Goal: Information Seeking & Learning: Learn about a topic

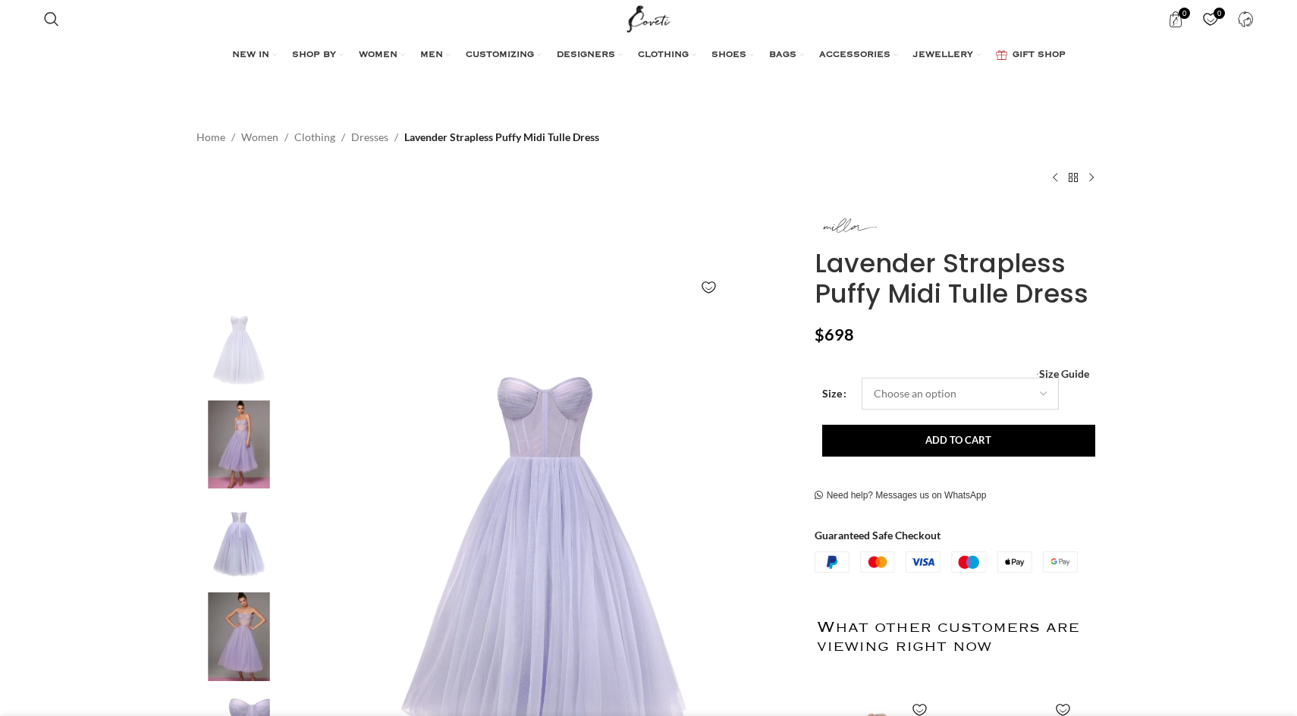
select select "4-uk"
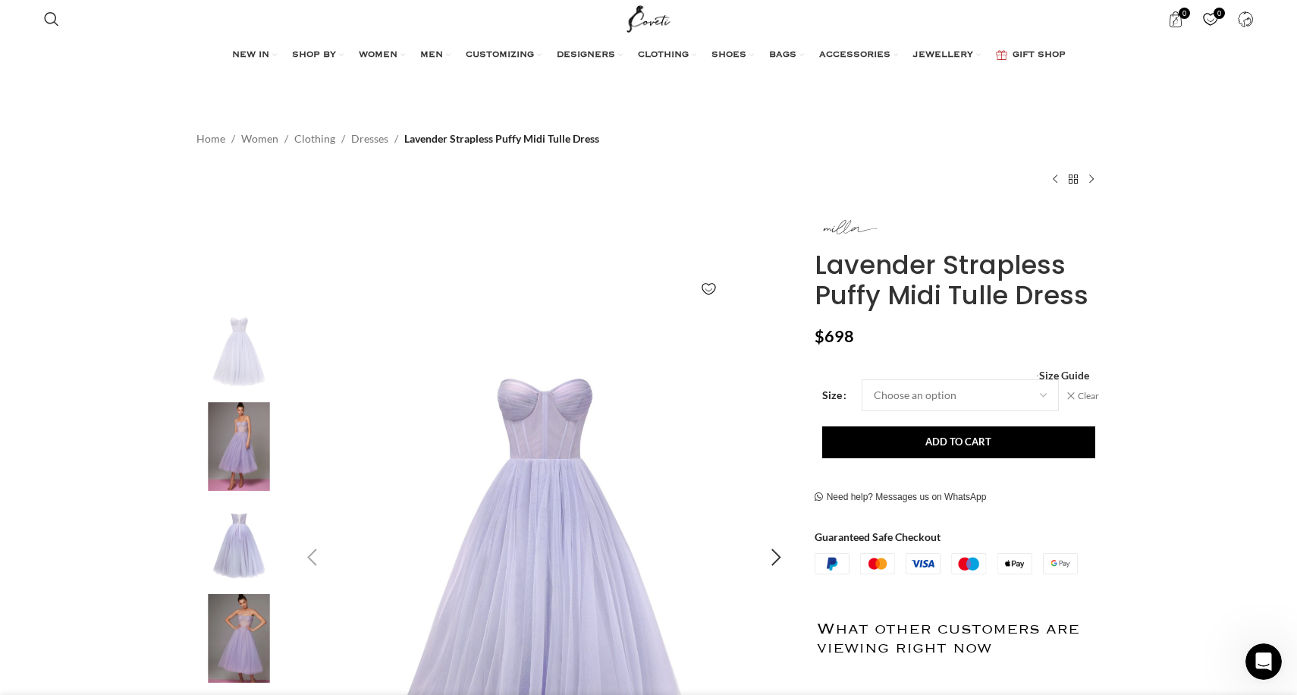
scroll to position [0, 480]
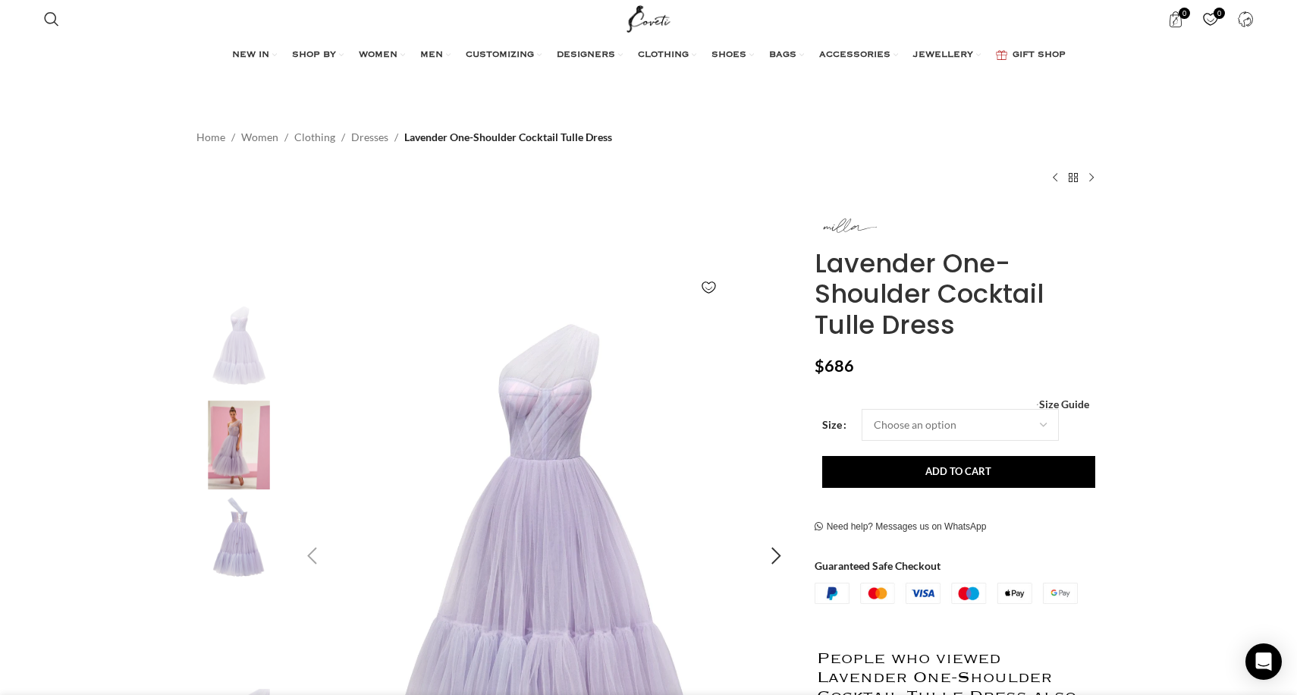
scroll to position [0, 480]
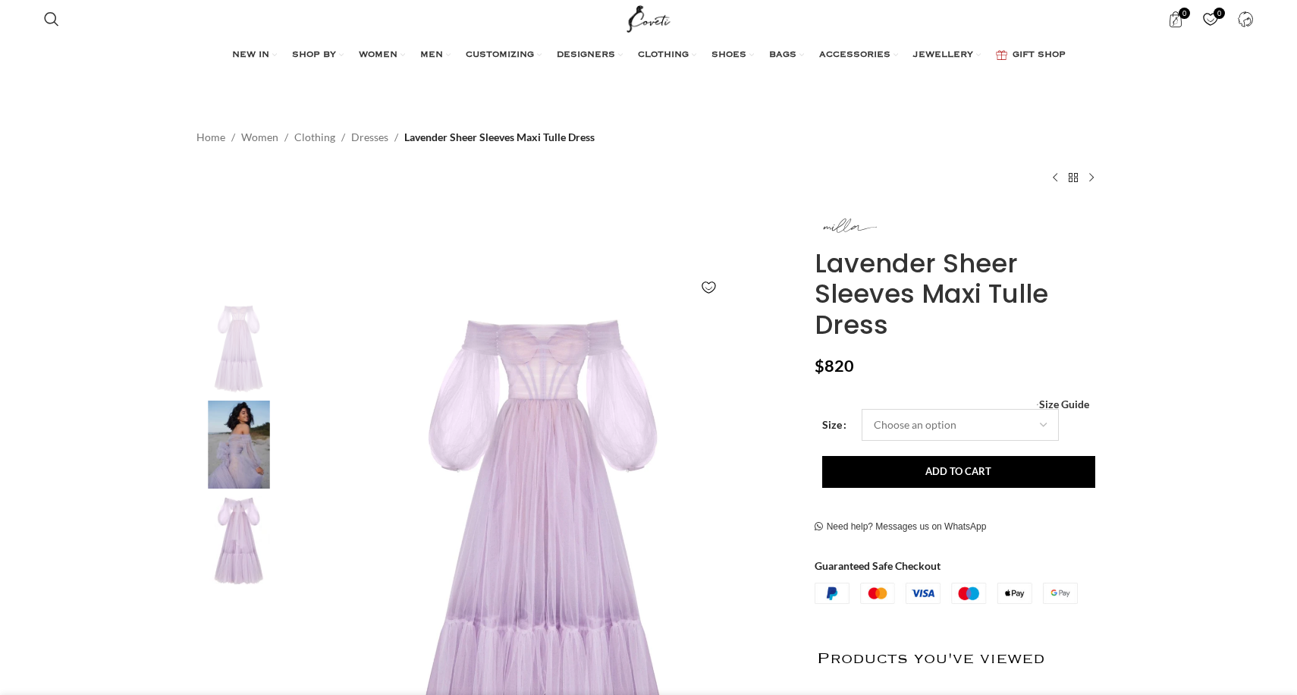
select select "4-[GEOGRAPHIC_DATA]"
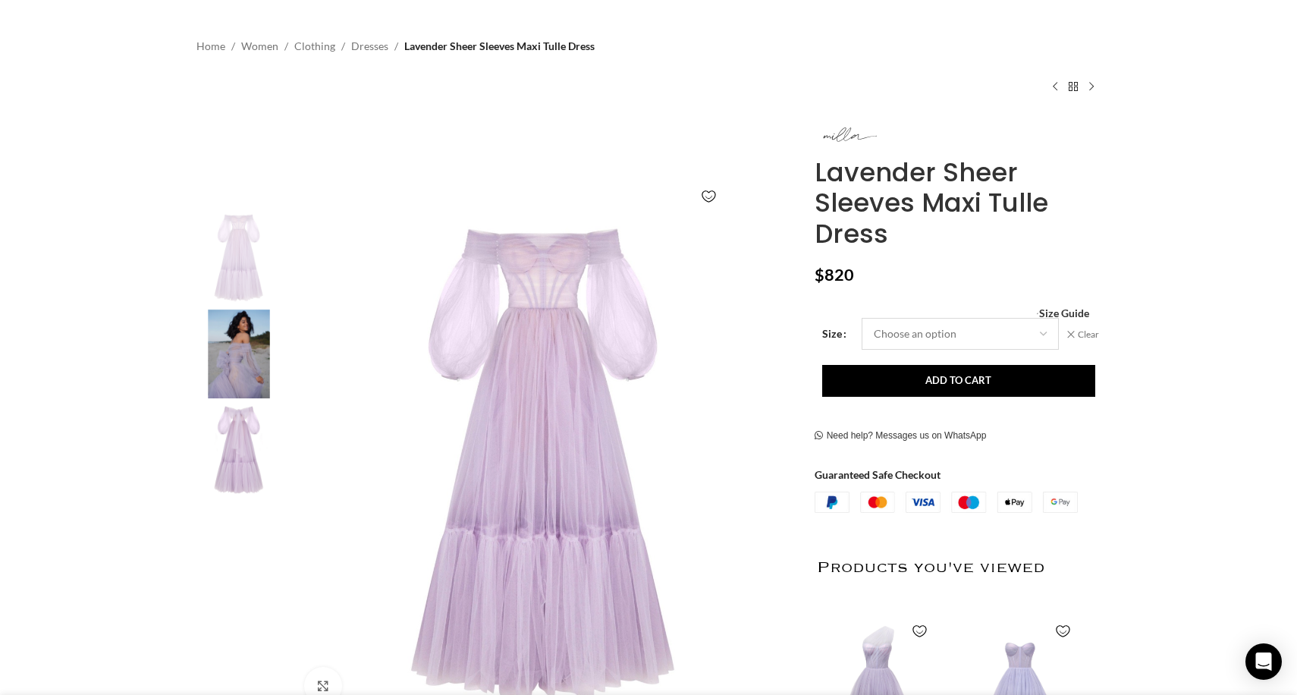
scroll to position [0, 1278]
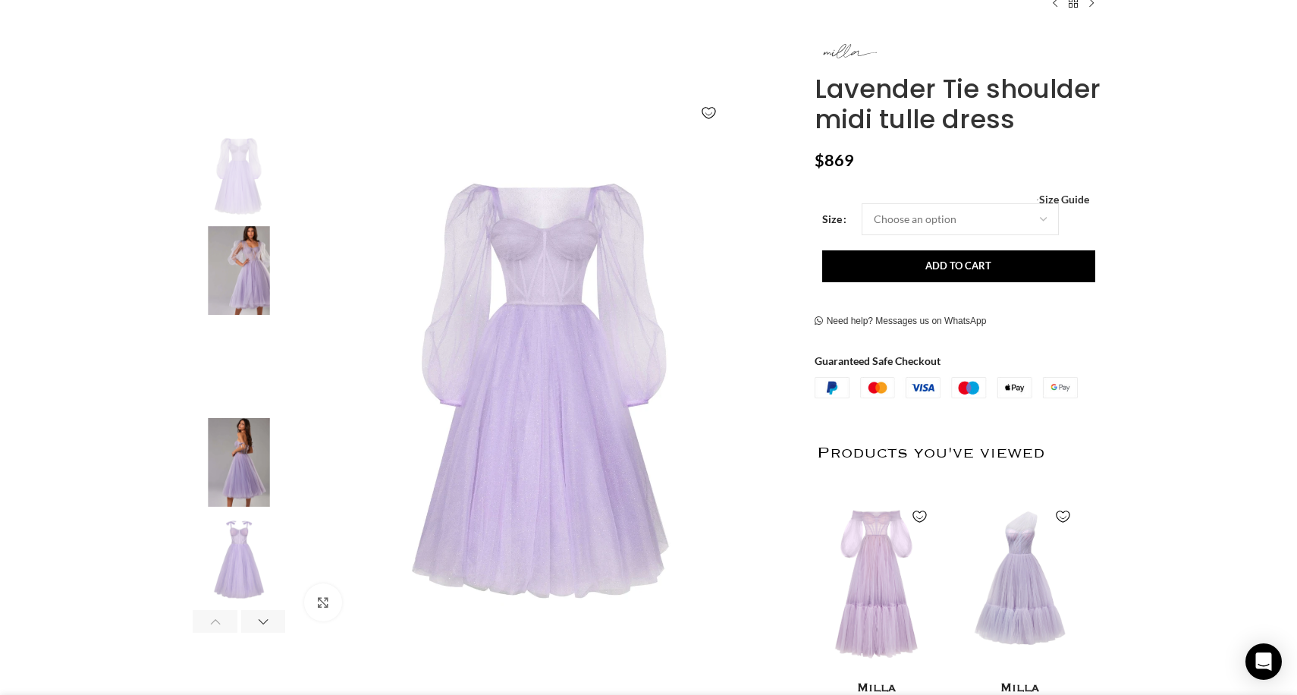
scroll to position [0, 480]
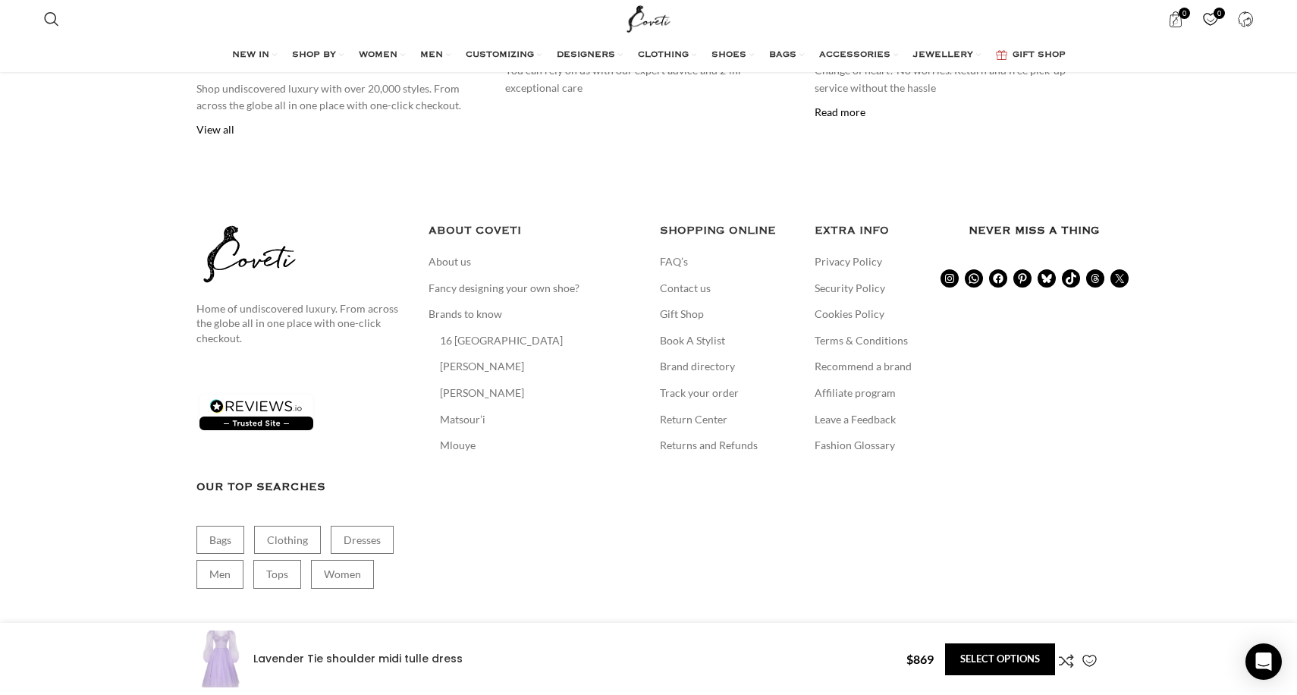
scroll to position [3420, 0]
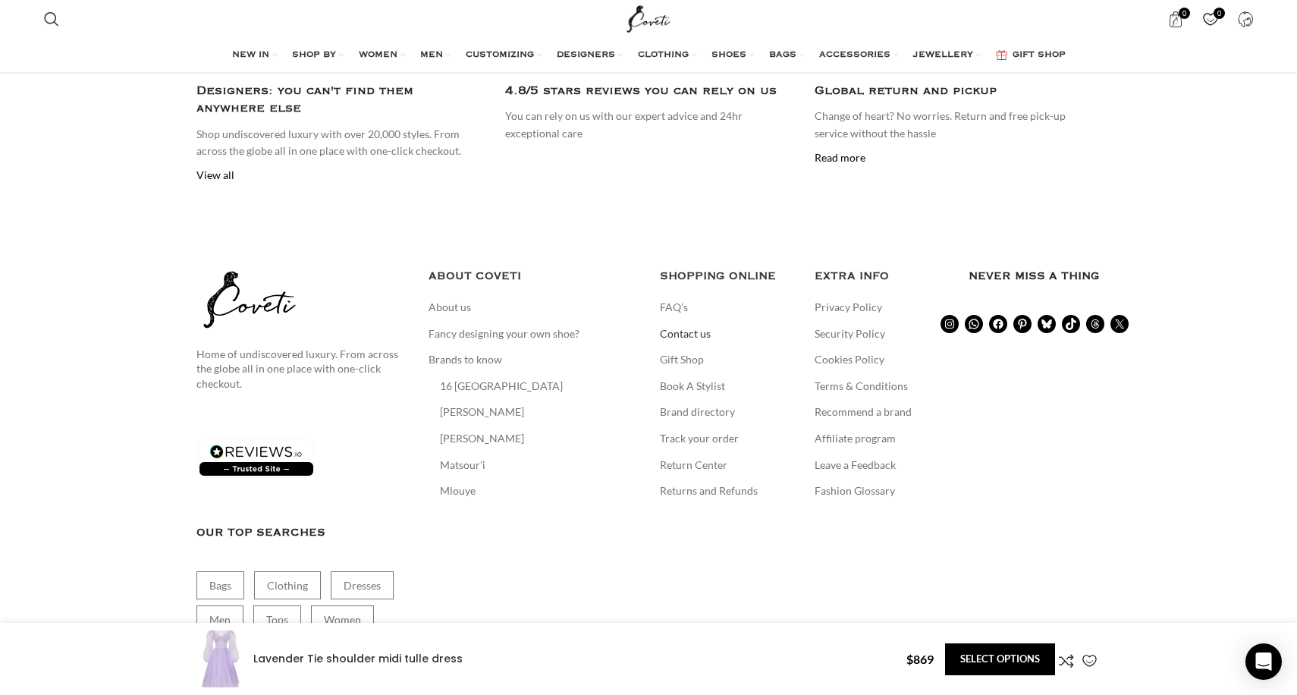
click at [686, 326] on link "Contact us" at bounding box center [686, 333] width 52 height 15
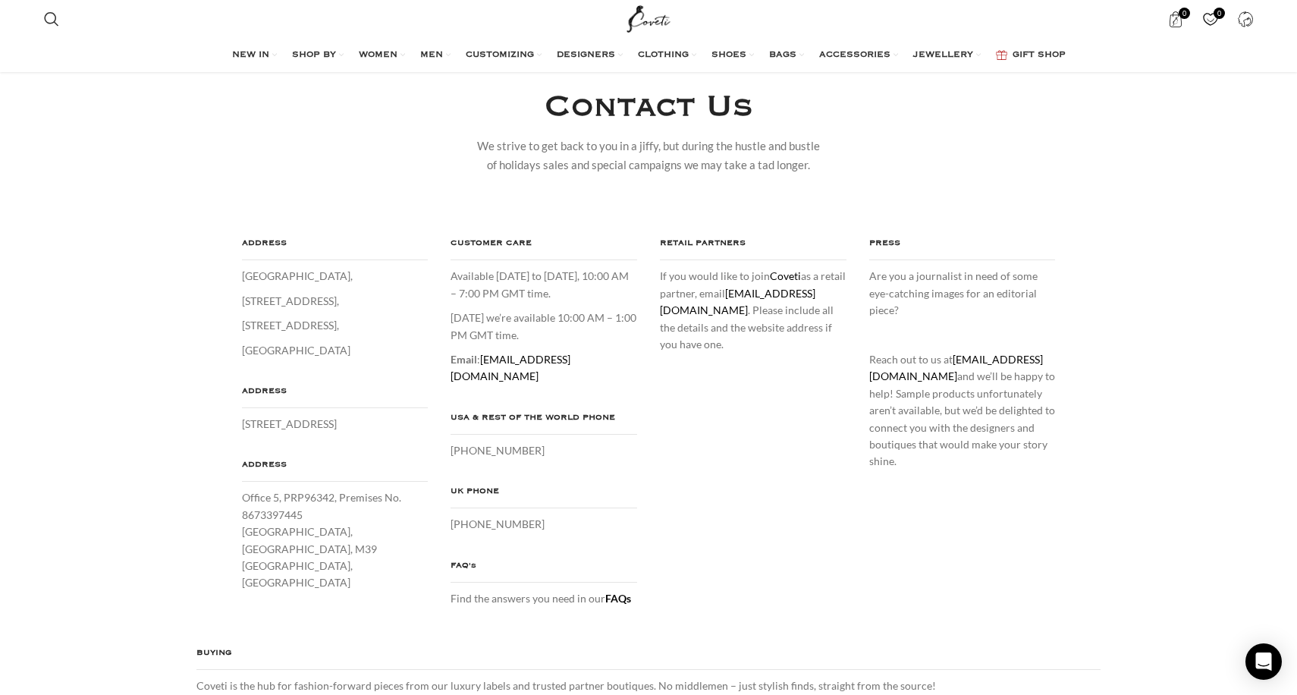
scroll to position [86, 0]
click at [994, 356] on link "press@coveti.com" at bounding box center [957, 371] width 174 height 30
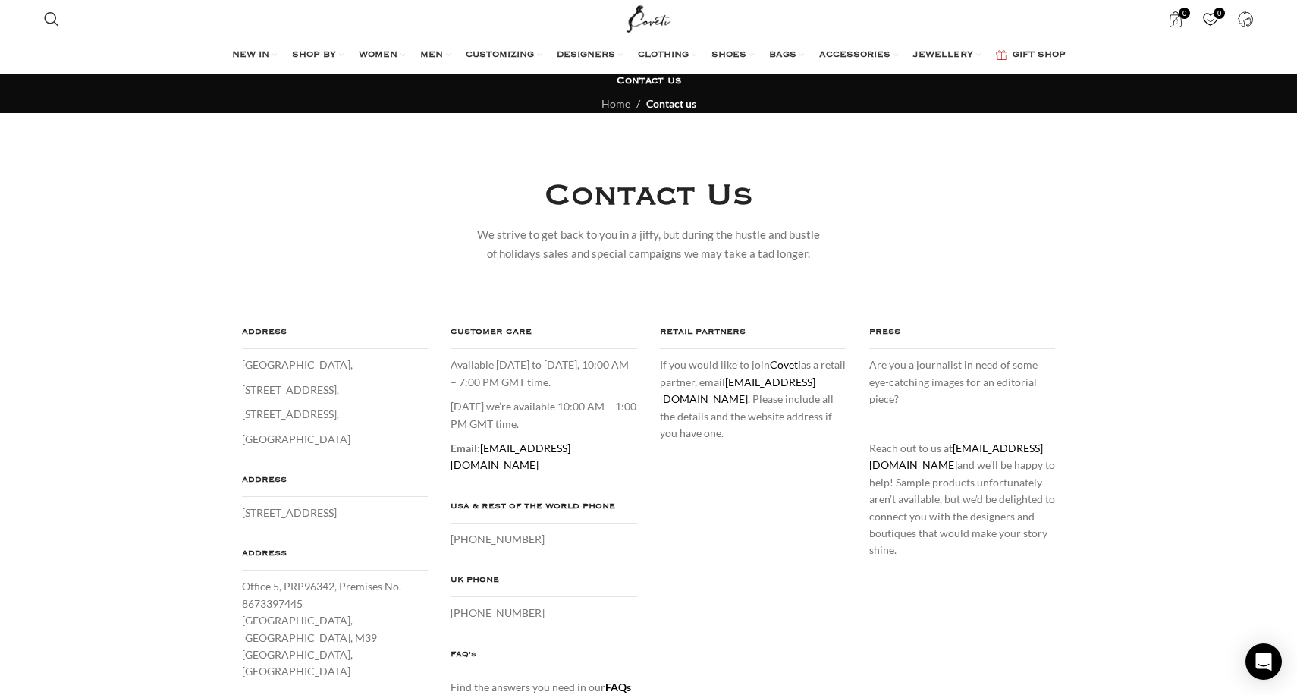
scroll to position [2, 0]
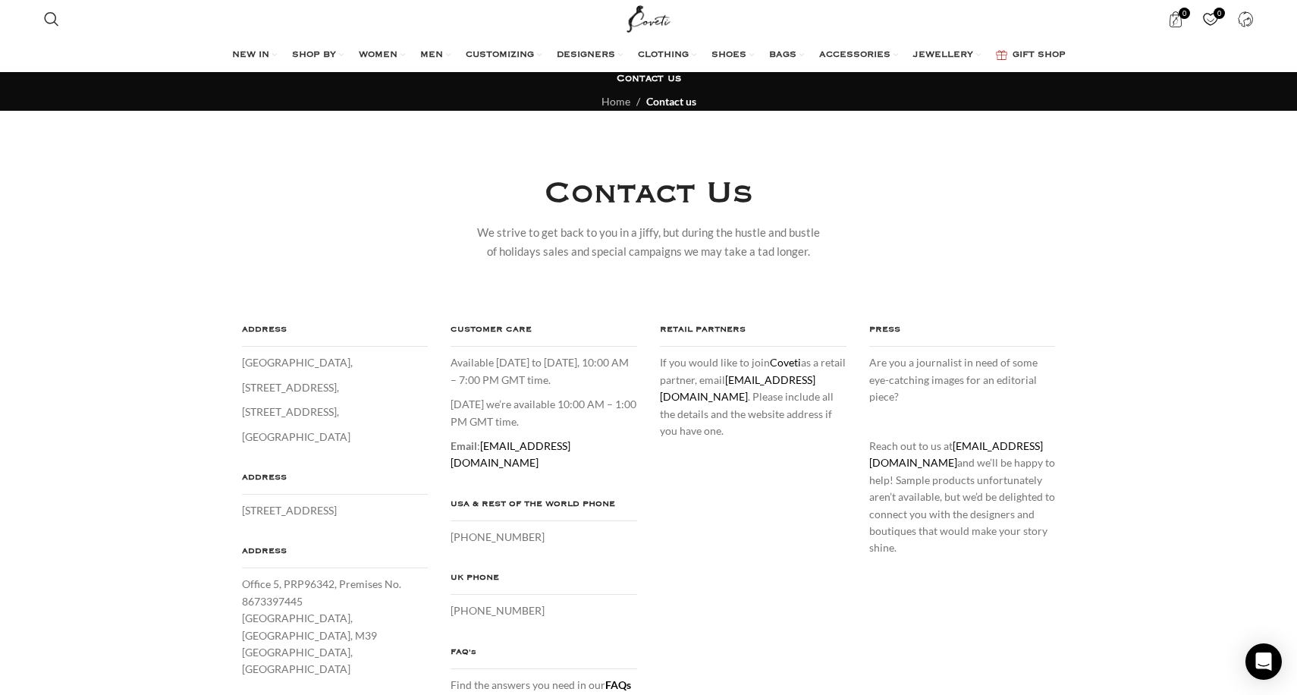
drag, startPoint x: 568, startPoint y: 443, endPoint x: 483, endPoint y: 442, distance: 84.2
click at [483, 442] on p "Email : care@coveti.com" at bounding box center [544, 455] width 187 height 34
copy p "care@coveti.com"
click at [736, 559] on div "ADDRESS Crown House, 27 Old Gloucester Street, London, WC1N 3AX, United Kingdom…" at bounding box center [648, 515] width 927 height 387
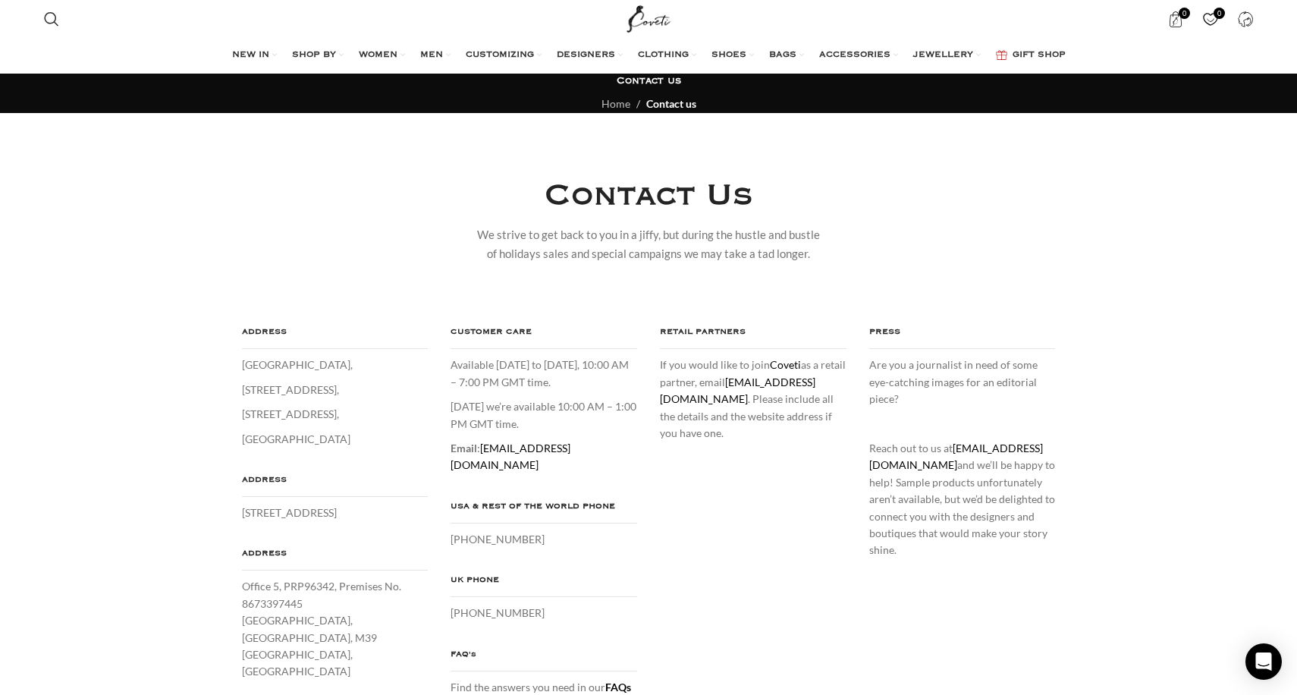
scroll to position [0, 0]
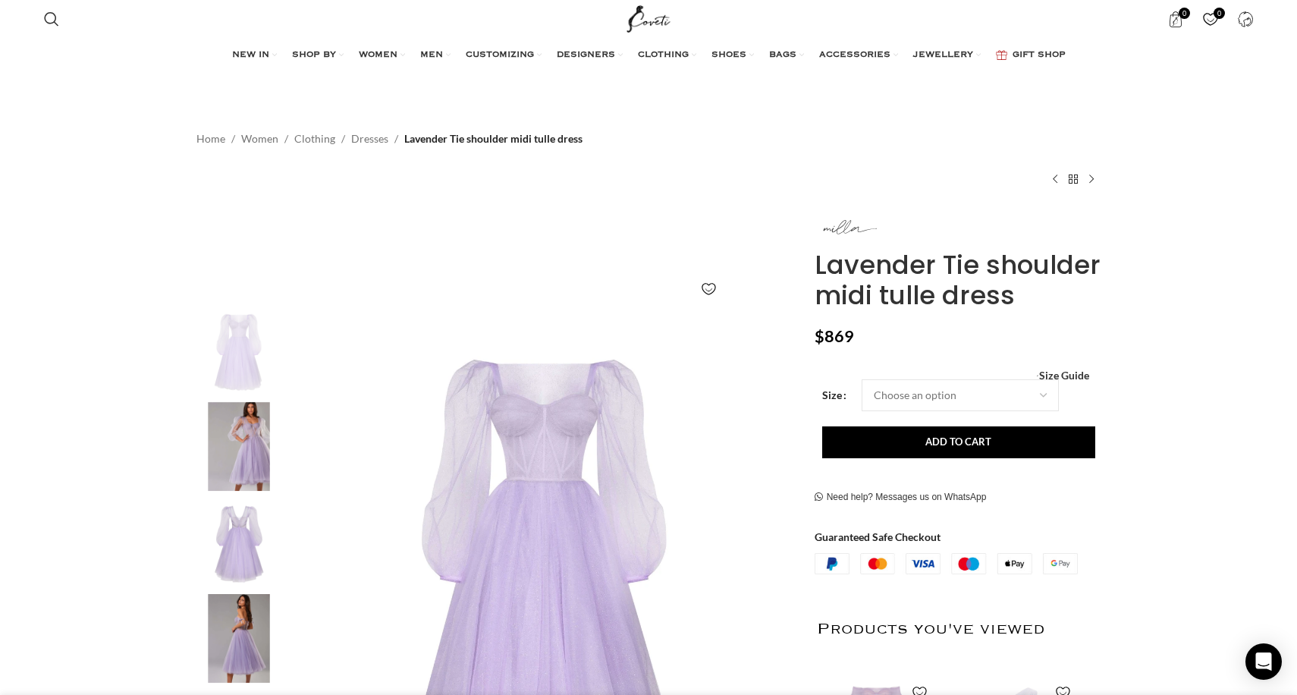
scroll to position [0, 2077]
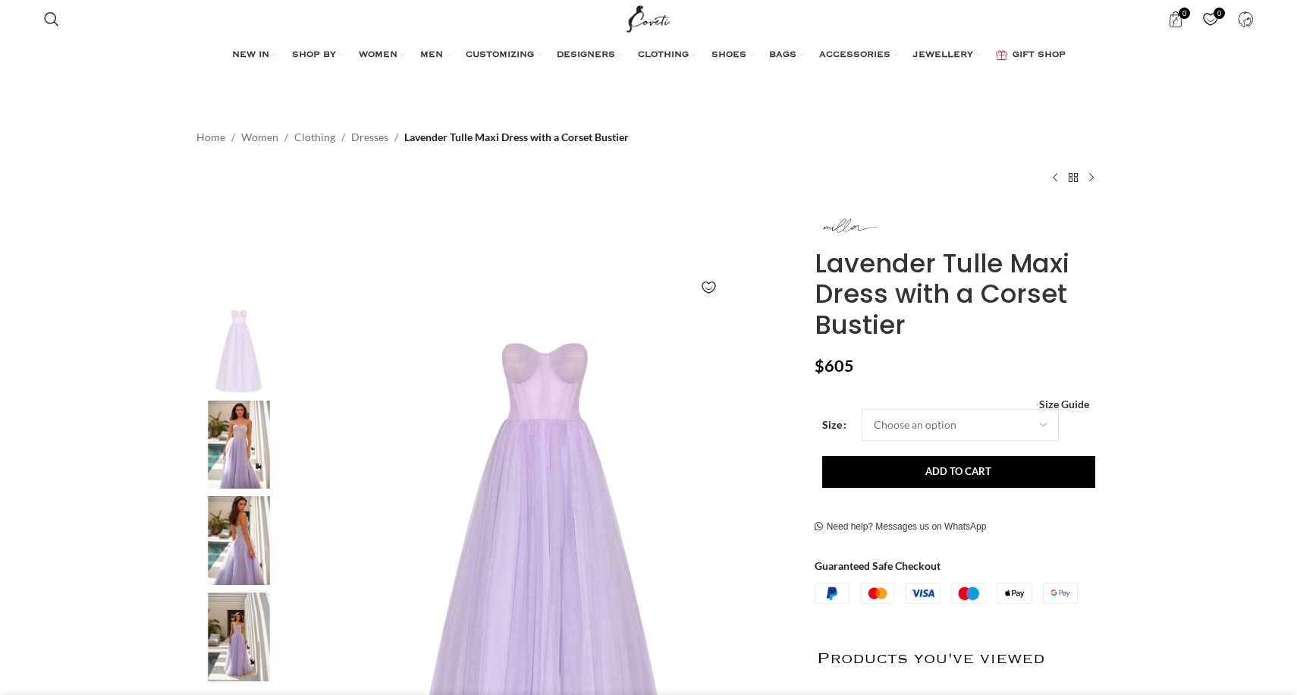
scroll to position [160, 0]
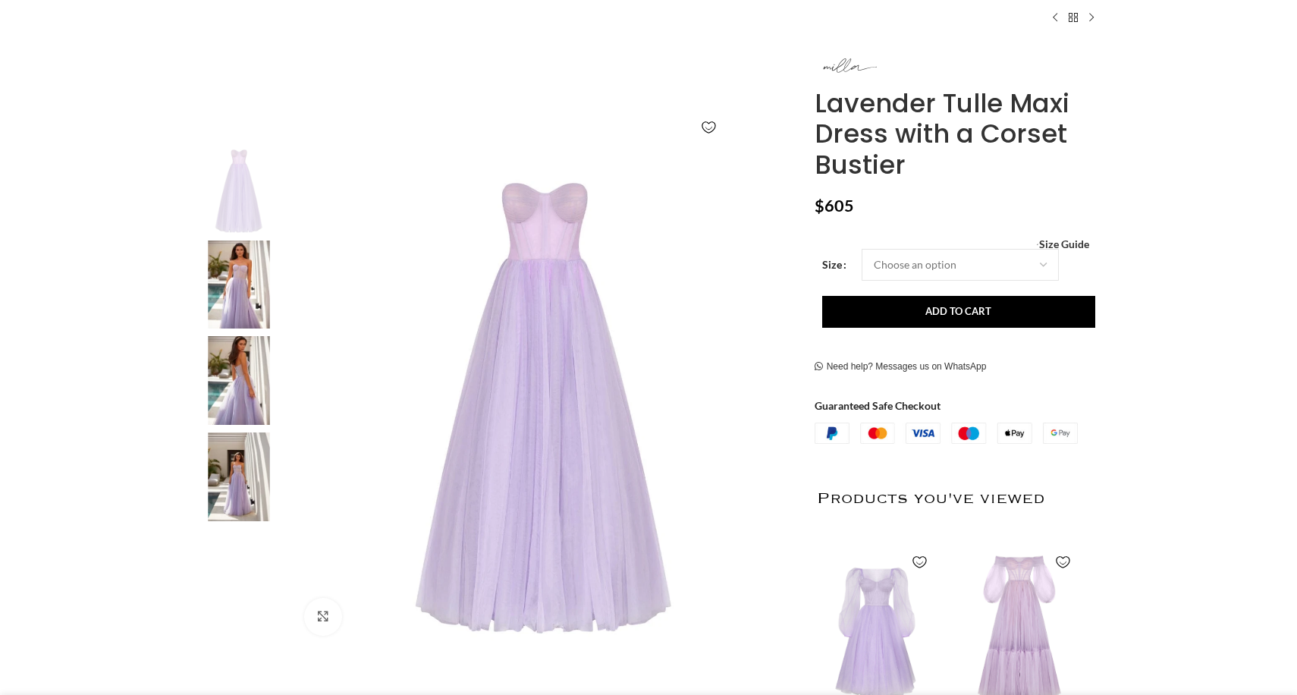
click at [223, 314] on img at bounding box center [239, 285] width 93 height 89
click at [231, 379] on img at bounding box center [239, 380] width 93 height 89
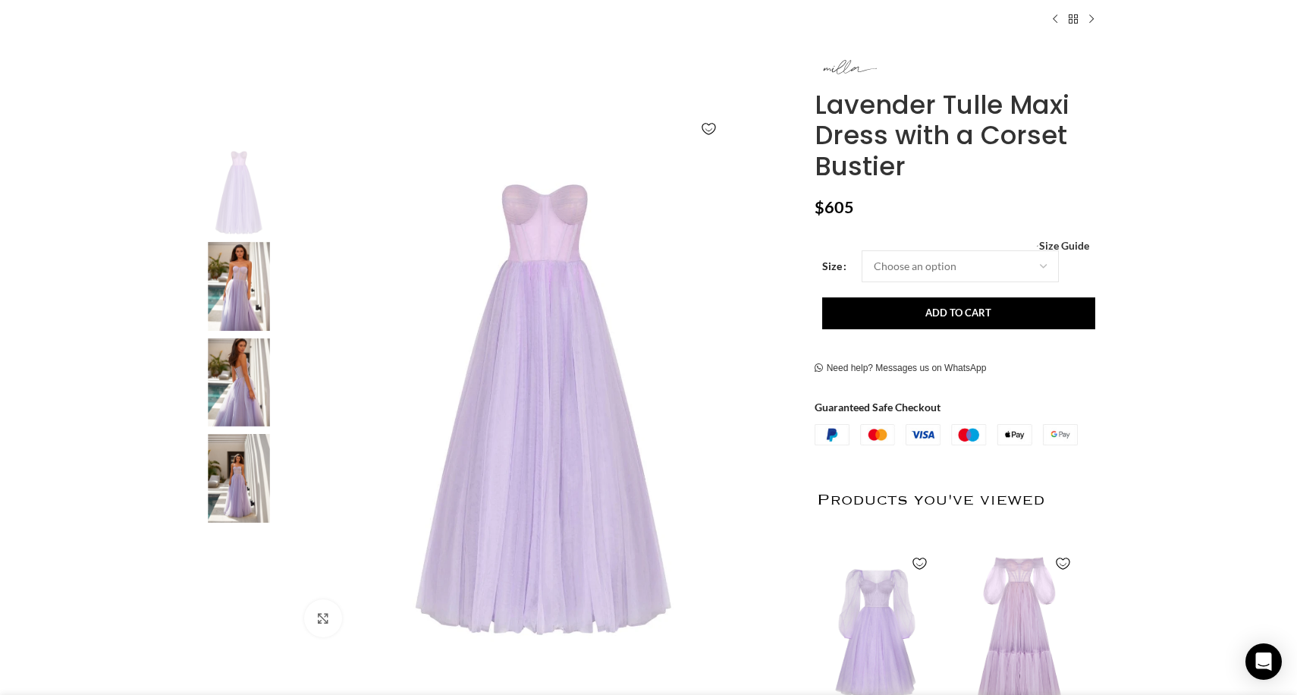
click at [234, 479] on img "4 / 4" at bounding box center [239, 478] width 93 height 89
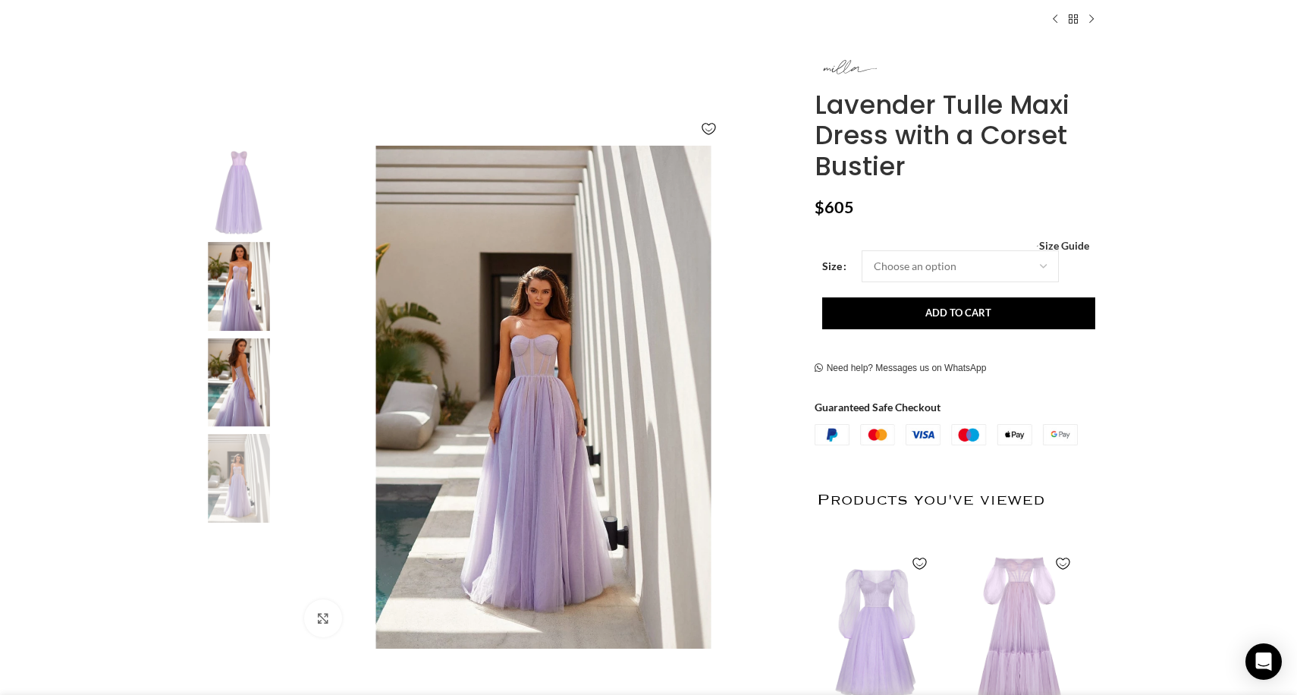
click at [252, 209] on img "1 / 4" at bounding box center [239, 190] width 93 height 89
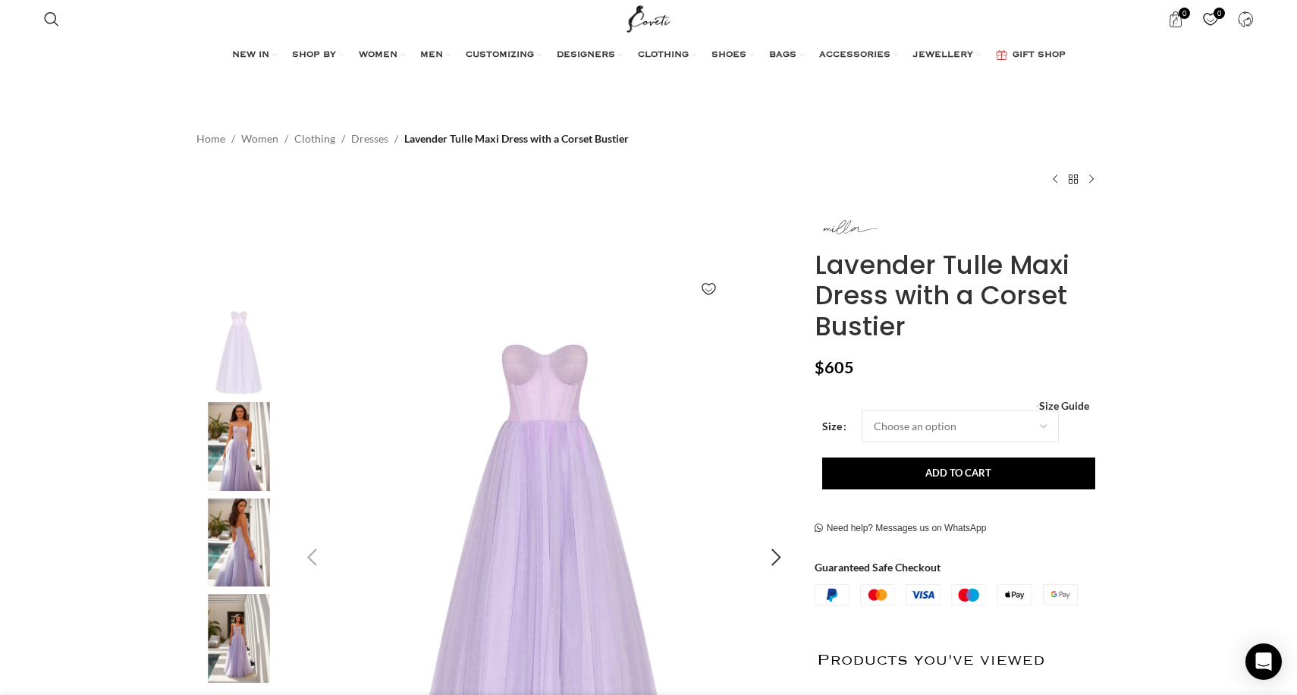
scroll to position [0, 0]
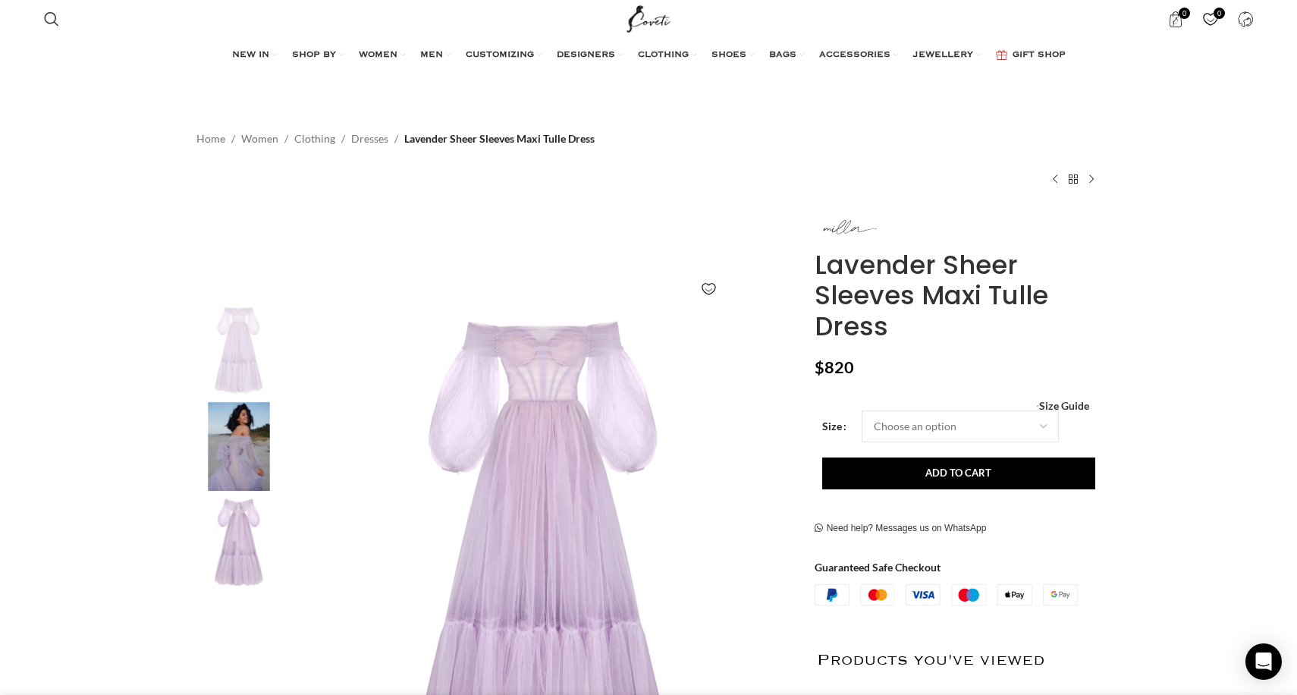
scroll to position [0, 1597]
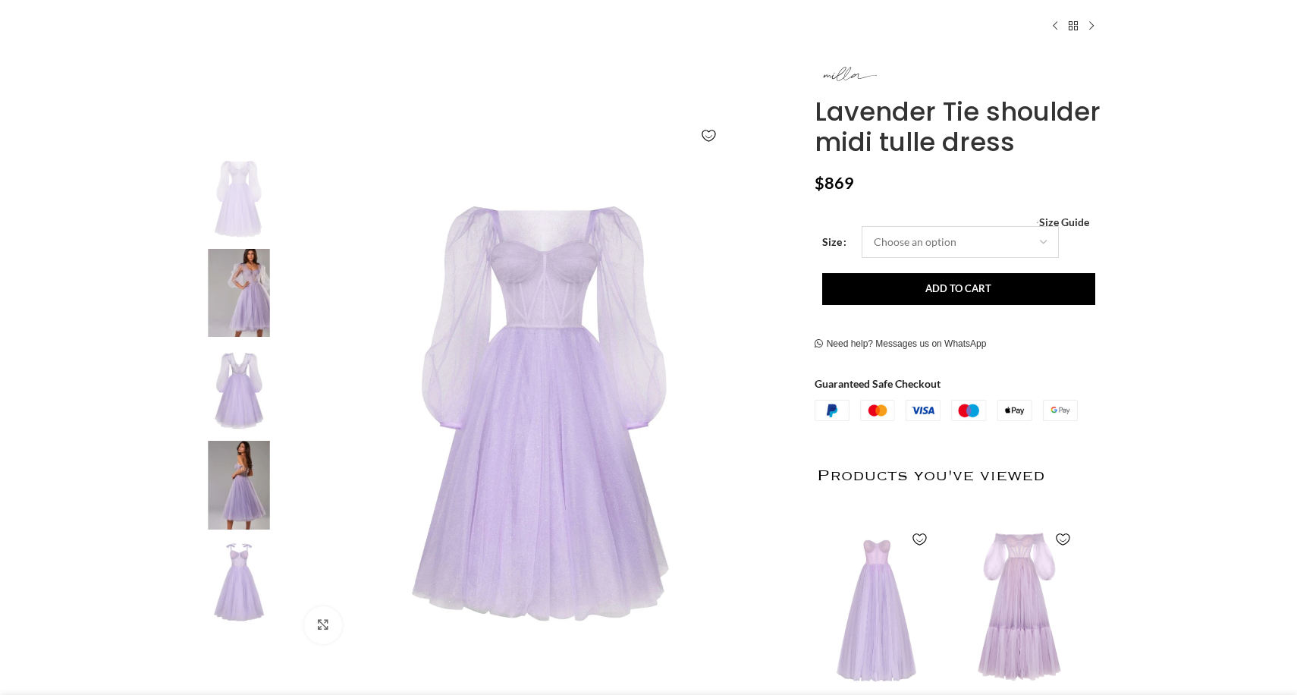
select select "4-uk"
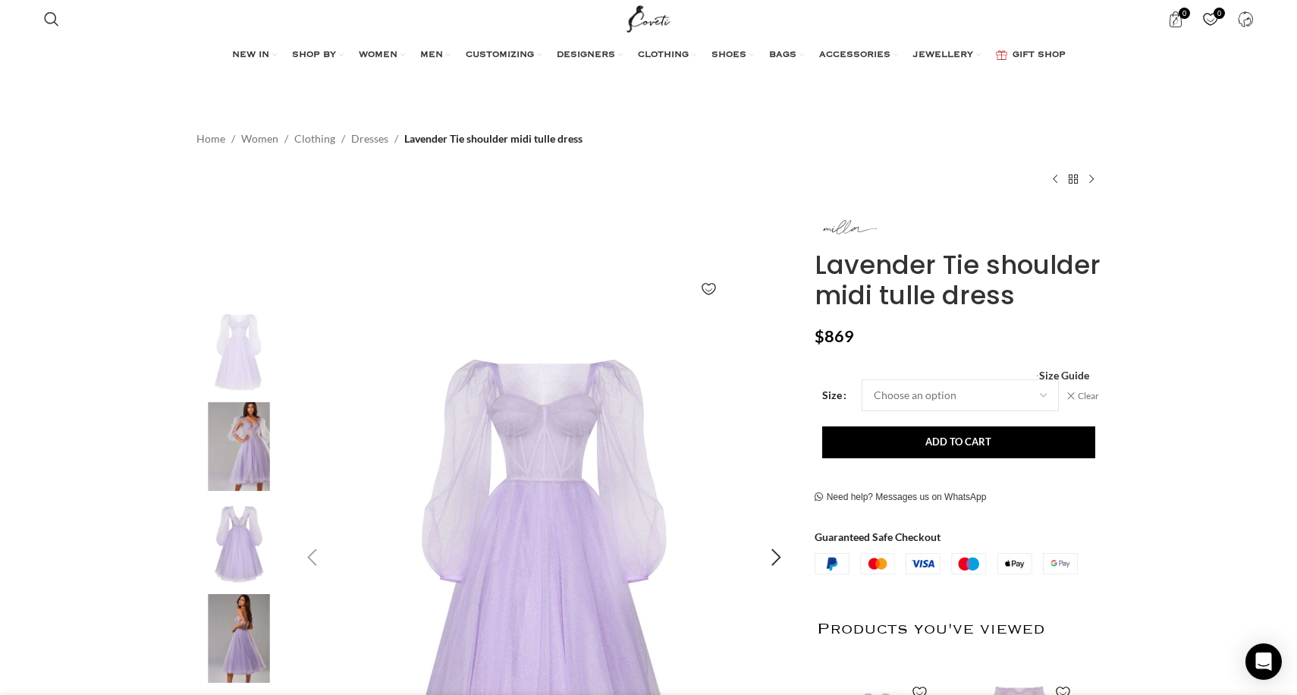
scroll to position [0, 319]
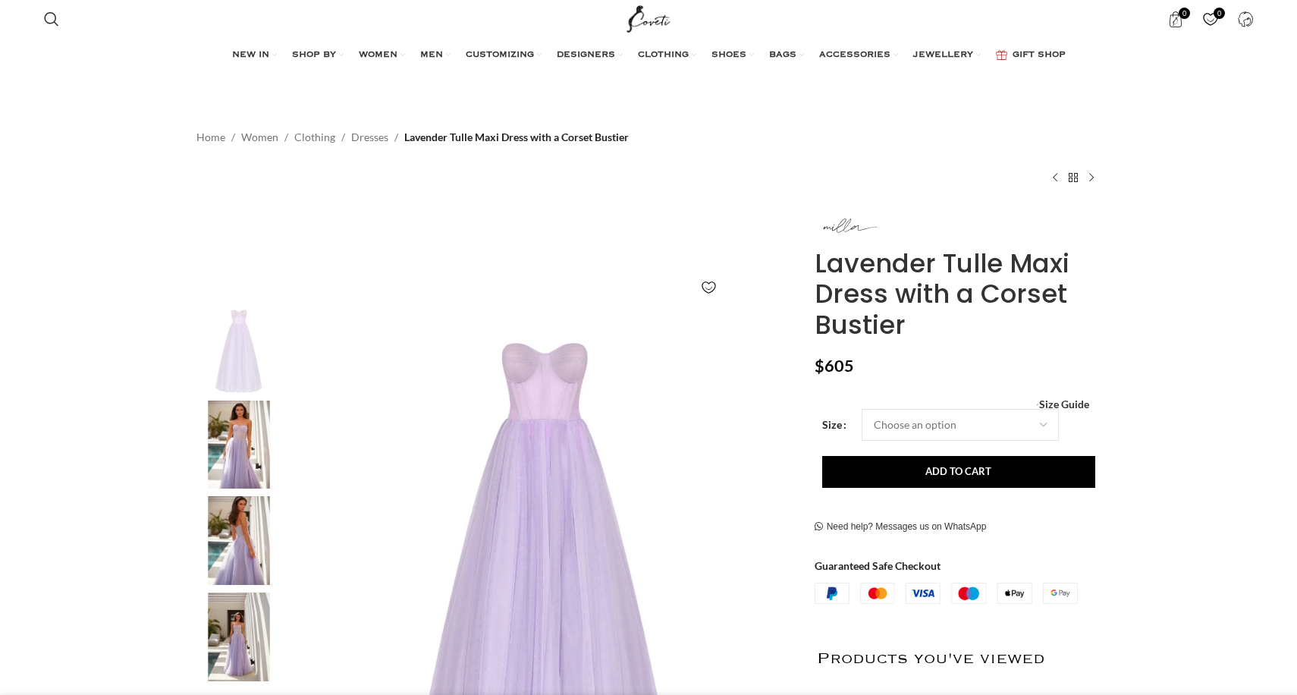
scroll to position [0, 160]
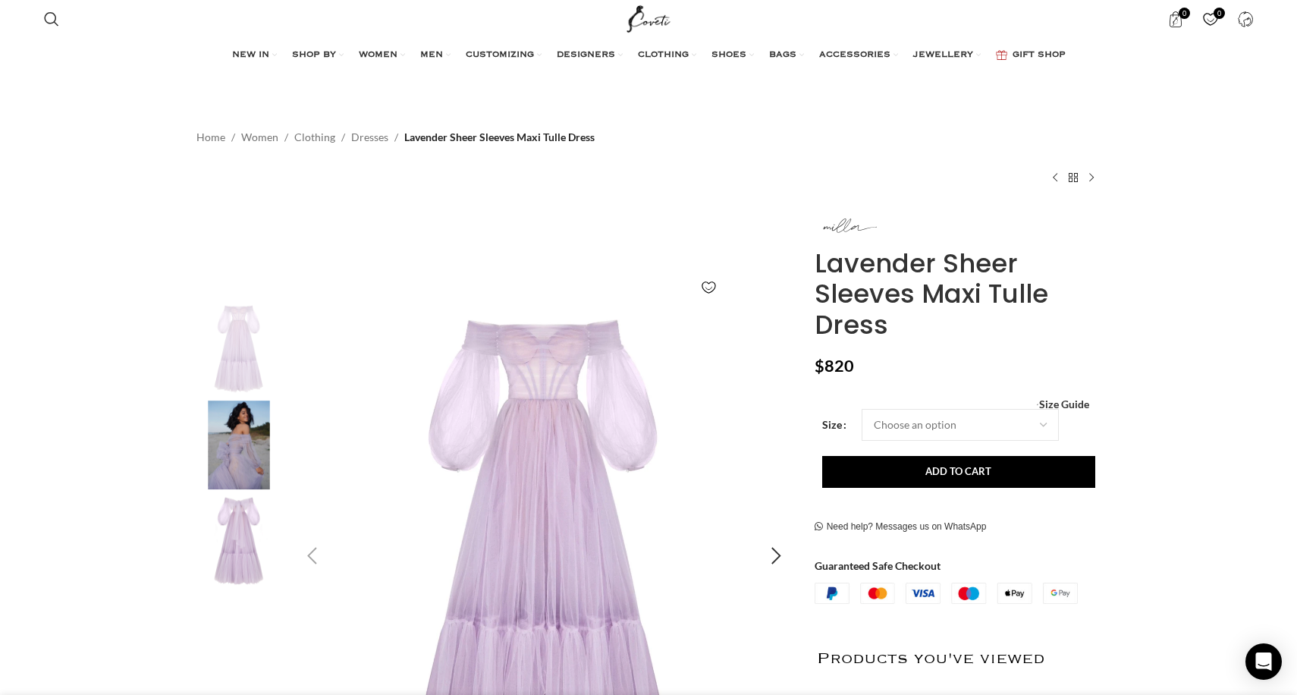
scroll to position [0, 160]
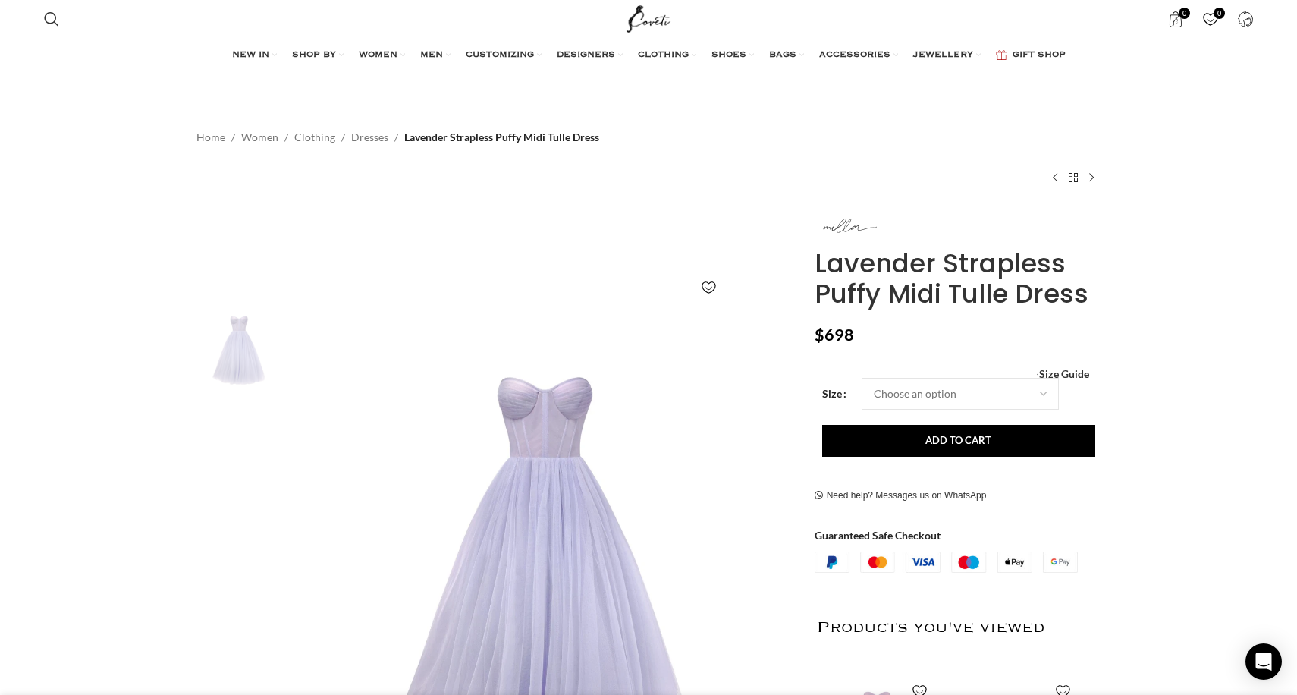
scroll to position [0, 319]
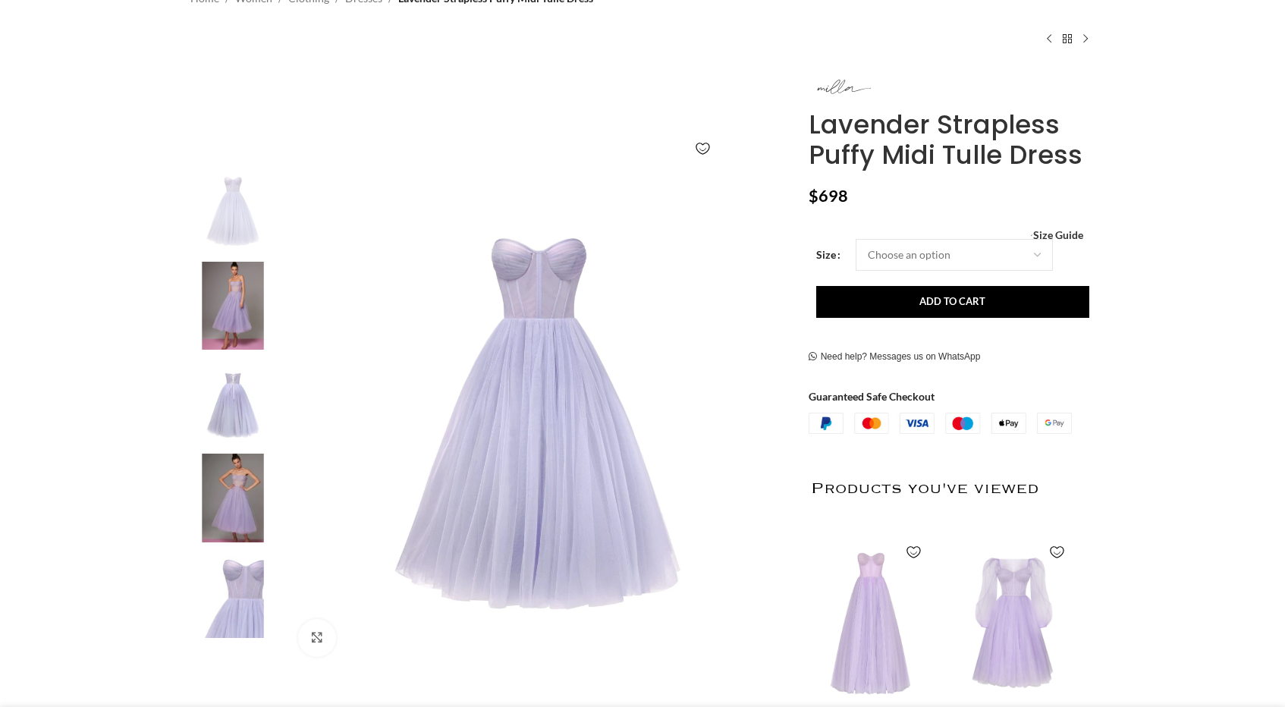
scroll to position [139, 0]
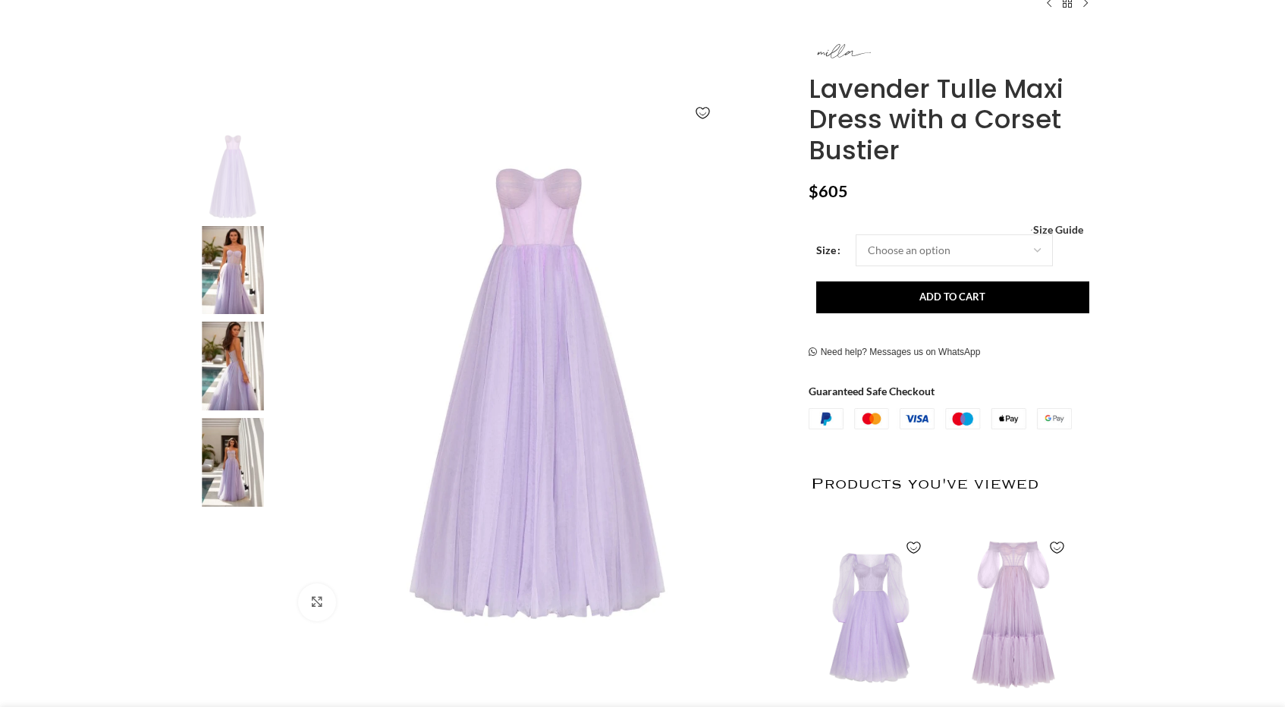
scroll to position [175, 0]
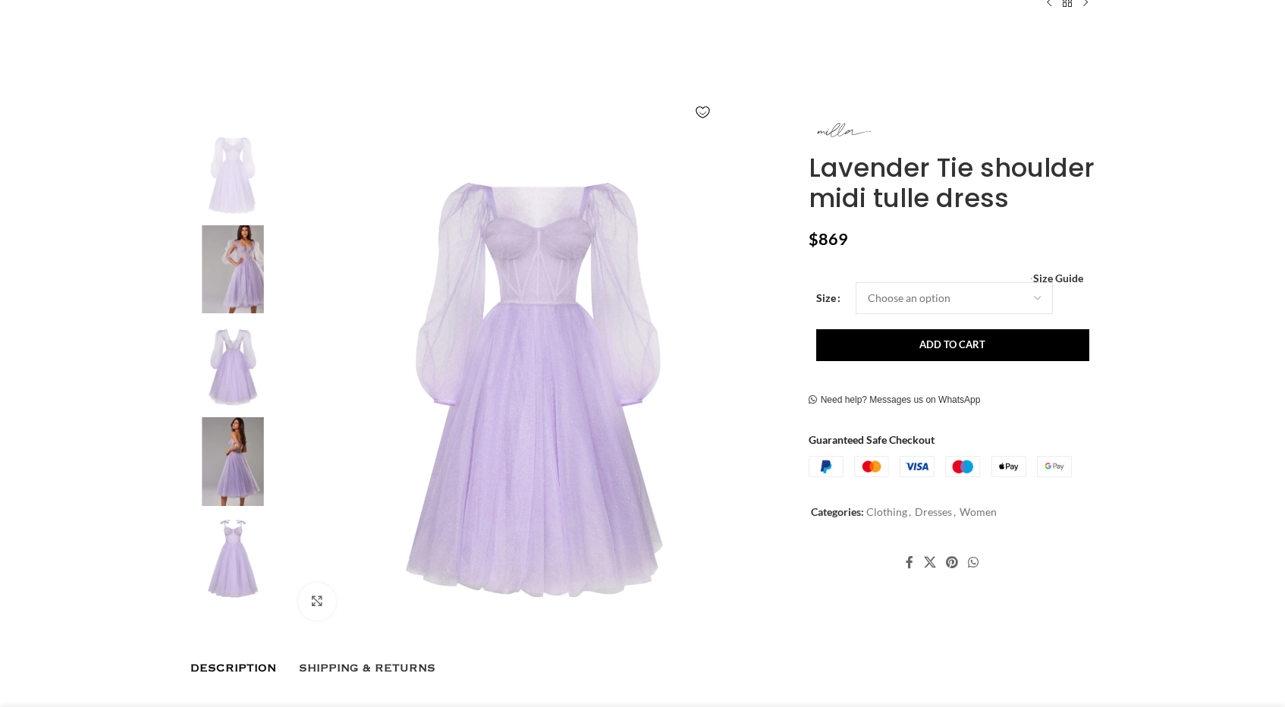
scroll to position [176, 1]
